Goal: Obtain resource: Obtain resource

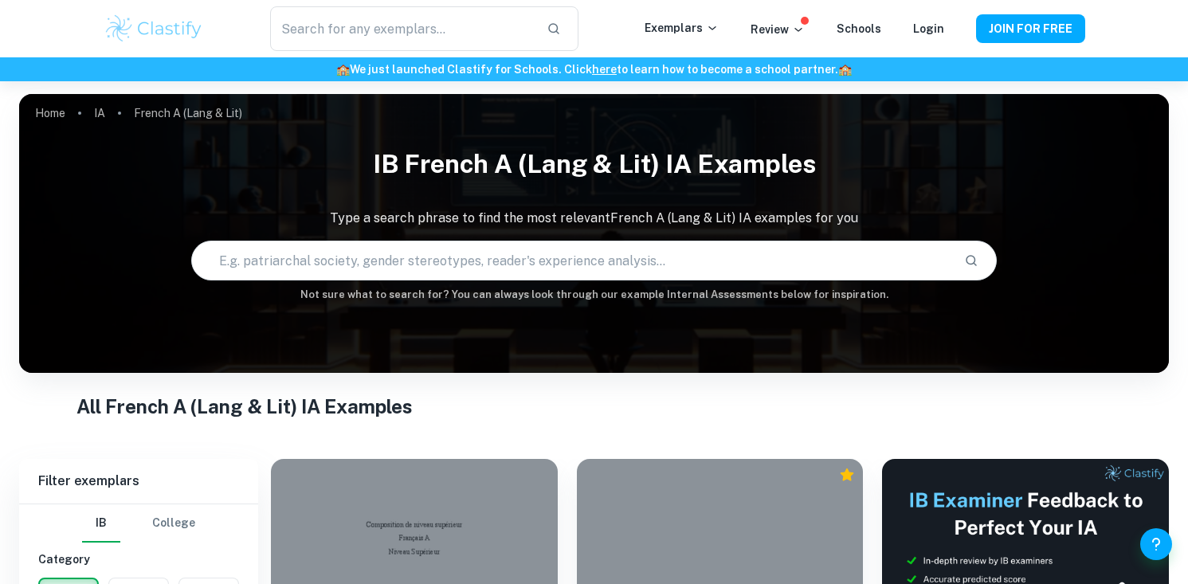
scroll to position [319, 0]
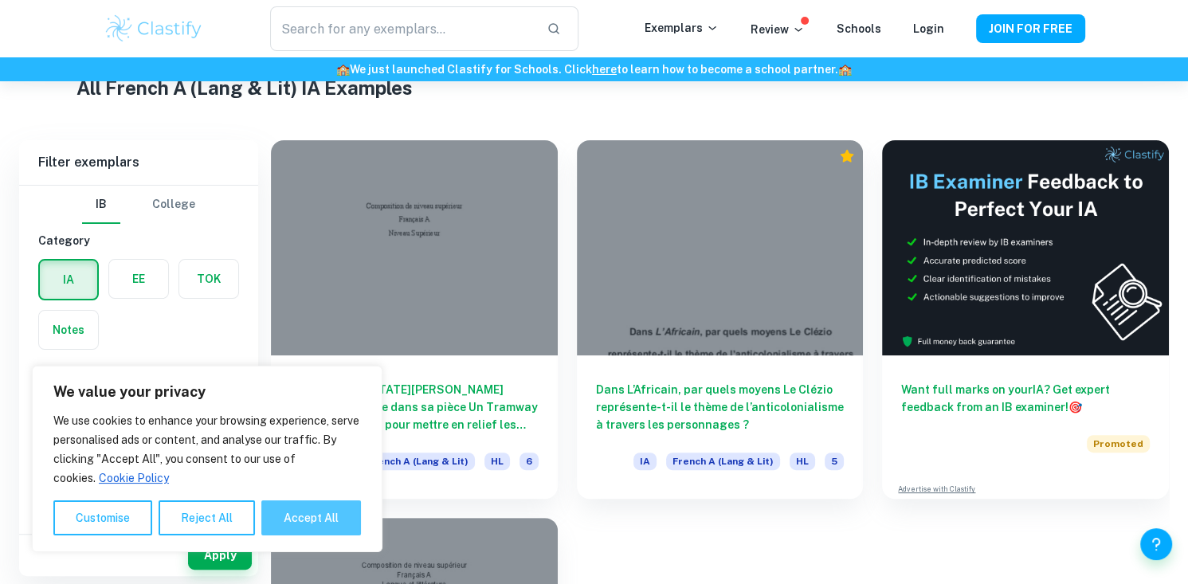
click at [311, 516] on button "Accept All" at bounding box center [311, 517] width 100 height 35
checkbox input "true"
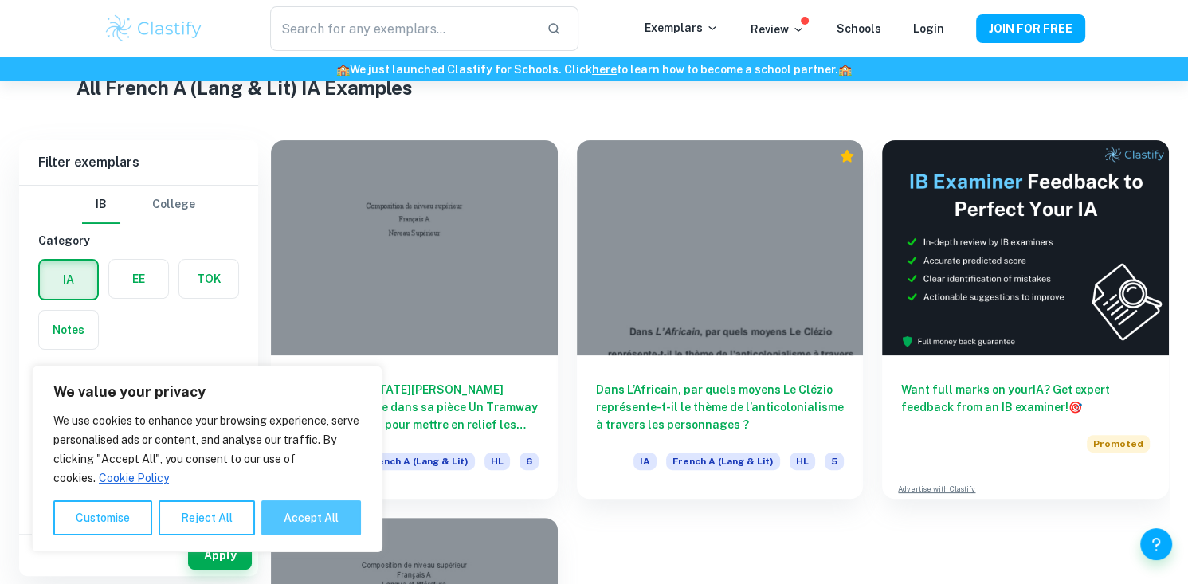
checkbox input "true"
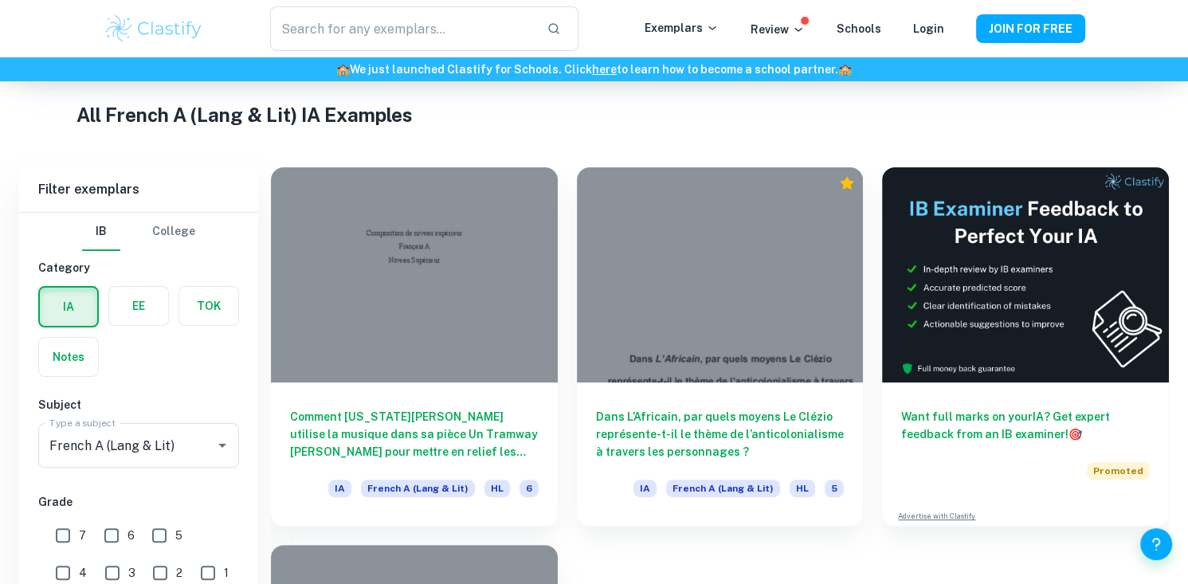
scroll to position [610, 0]
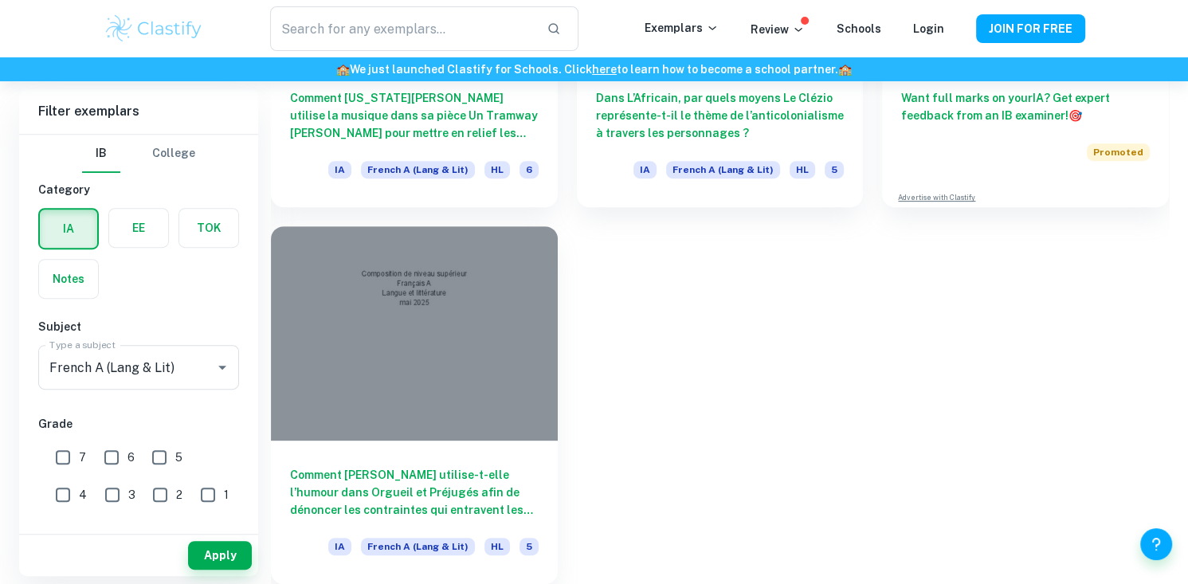
click at [137, 230] on label "button" at bounding box center [138, 228] width 59 height 38
click at [0, 0] on input "radio" at bounding box center [0, 0] width 0 height 0
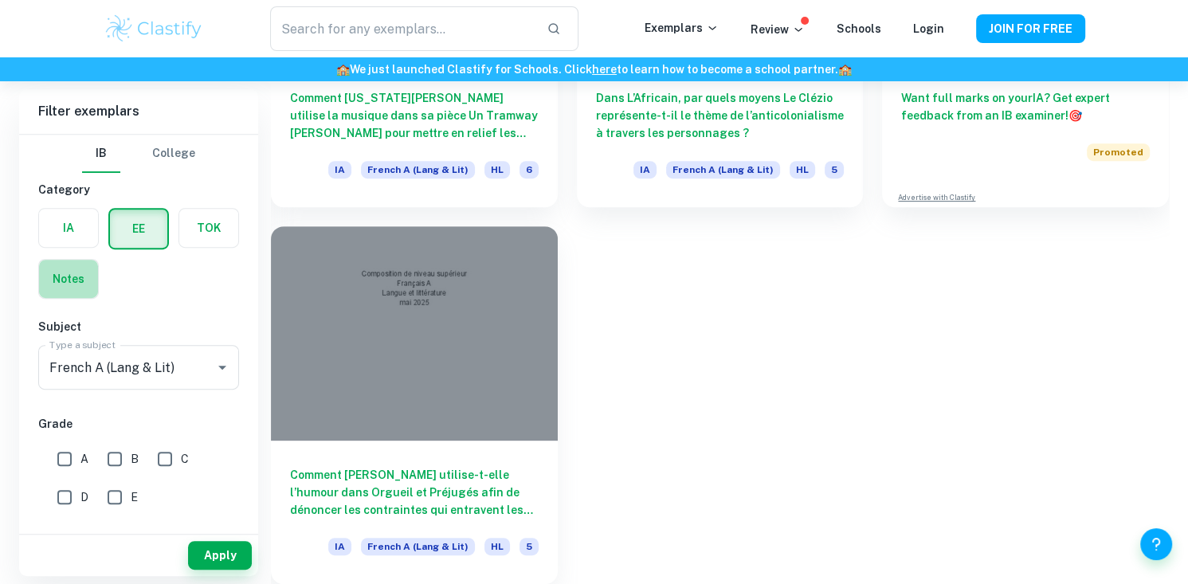
click at [62, 269] on label "button" at bounding box center [68, 279] width 59 height 38
click at [0, 0] on input "radio" at bounding box center [0, 0] width 0 height 0
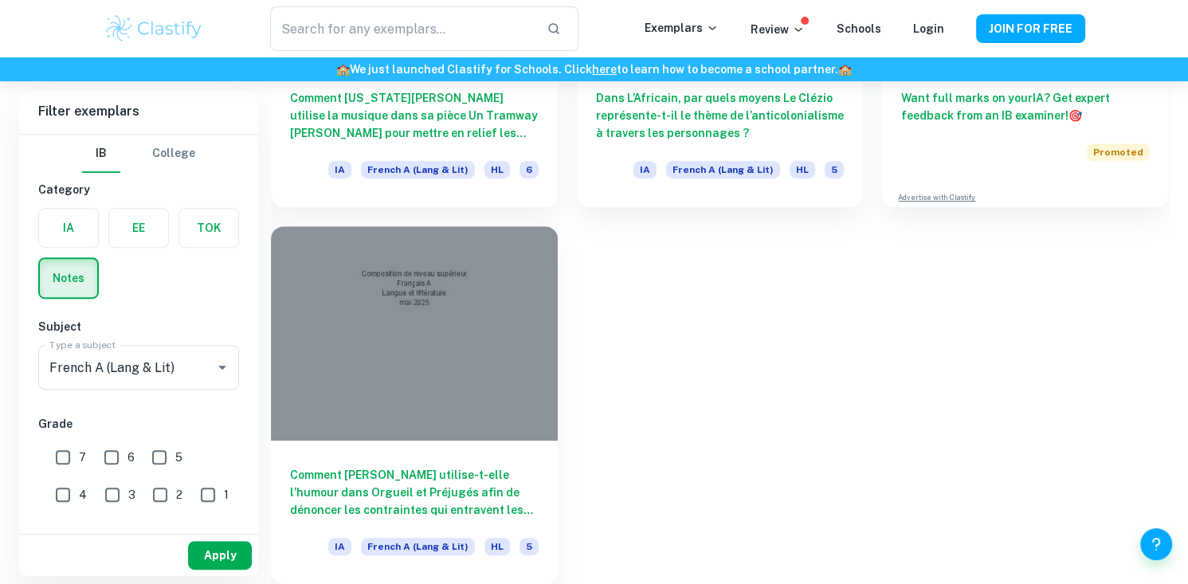
click at [227, 558] on button "Apply" at bounding box center [220, 555] width 64 height 29
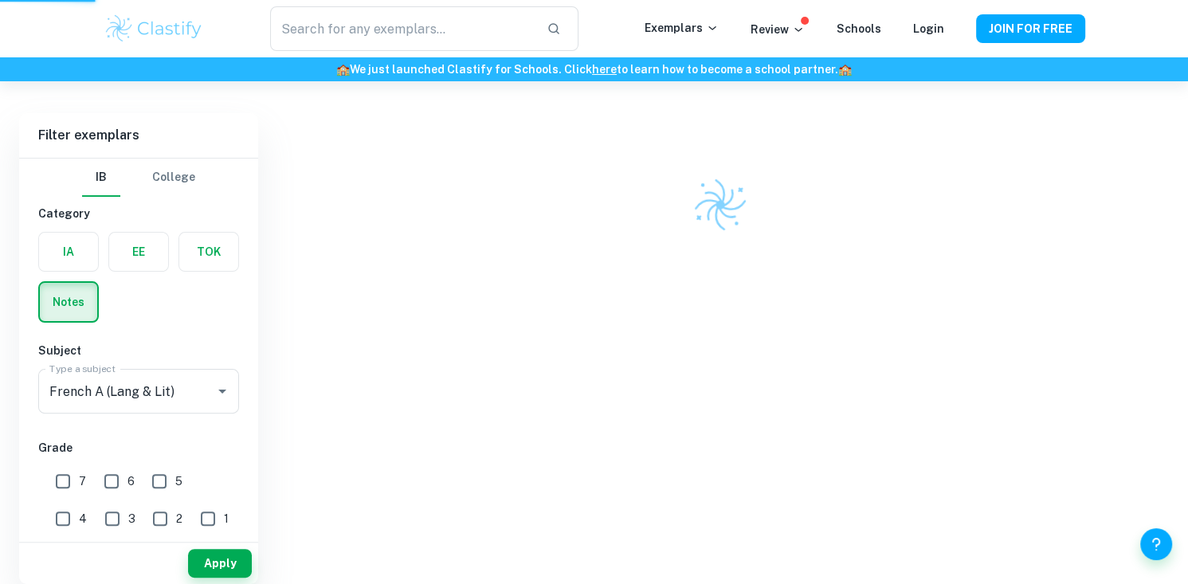
scroll to position [338, 0]
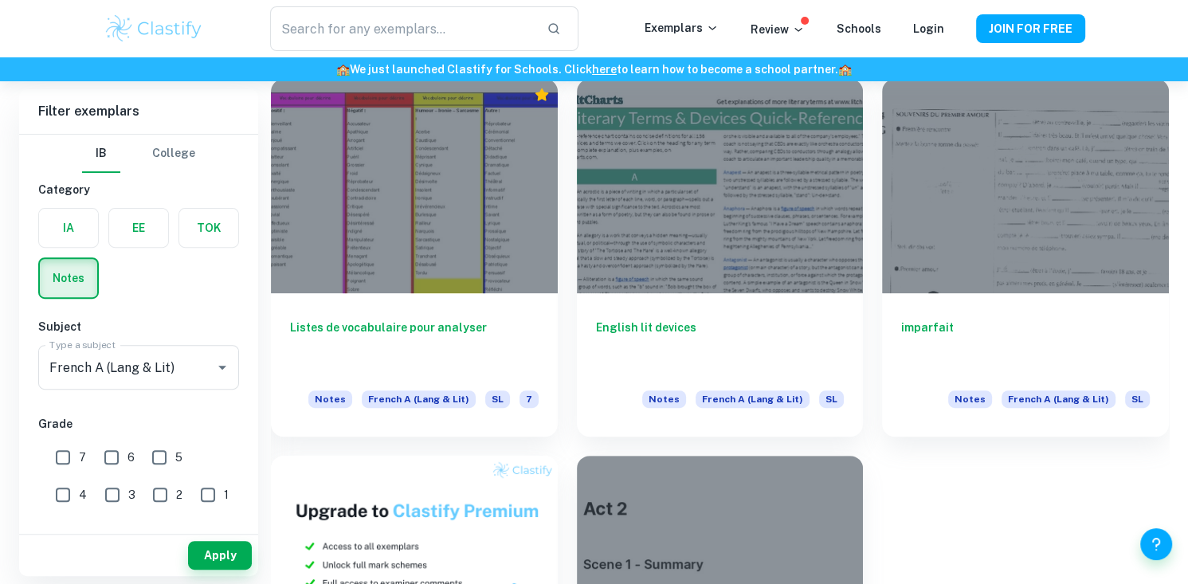
scroll to position [492, 0]
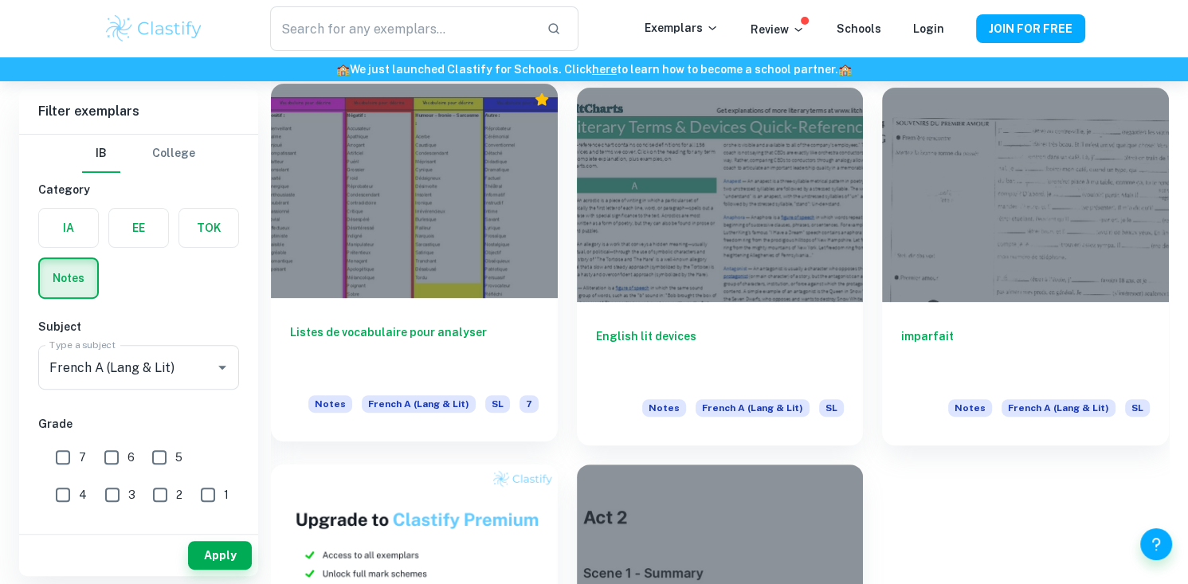
click at [311, 326] on h6 "Listes de vocabulaire pour analyser" at bounding box center [414, 349] width 249 height 53
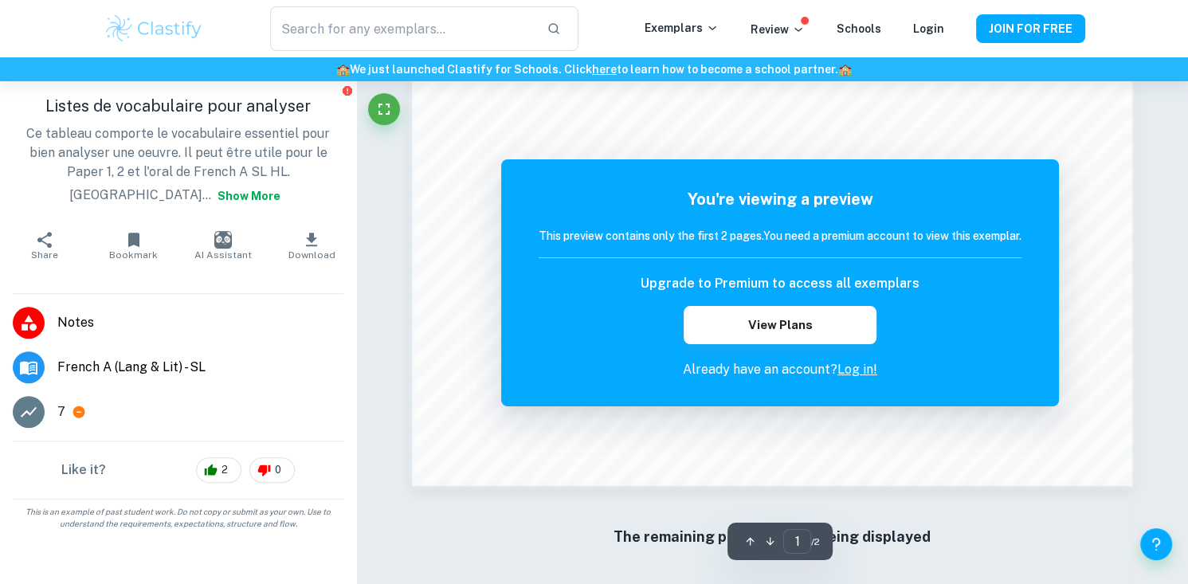
scroll to position [648, 0]
